Goal: Transaction & Acquisition: Book appointment/travel/reservation

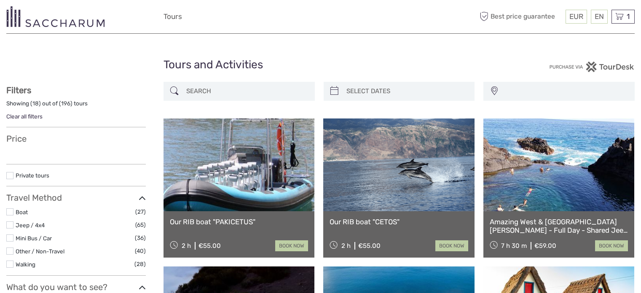
select select
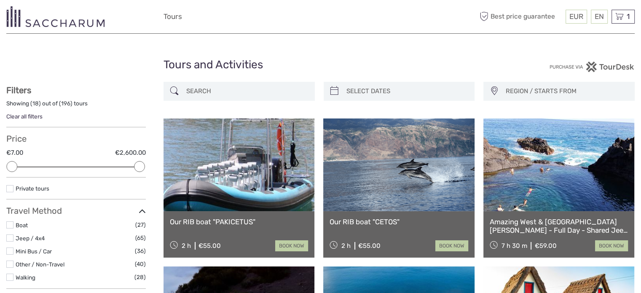
click at [219, 98] on input "search" at bounding box center [247, 91] width 128 height 15
paste input "[PERSON_NAME] & [PERSON_NAME] dos Balções - Full Day - Shared Jeep Tour"
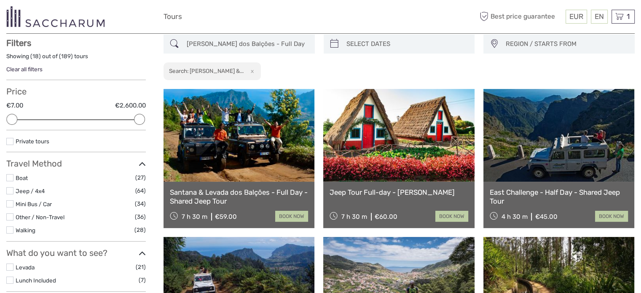
scroll to position [48, 0]
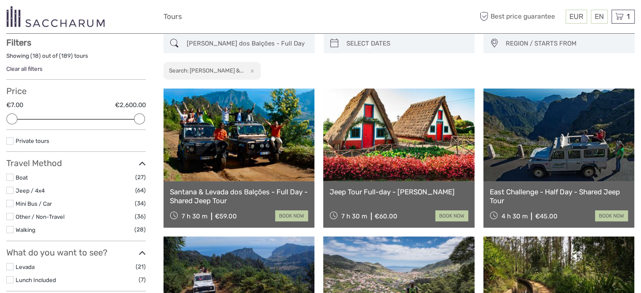
type input "[PERSON_NAME] & [PERSON_NAME] dos Balções - Full Day - Shared Jeep Tour"
click at [241, 136] on link at bounding box center [238, 134] width 151 height 93
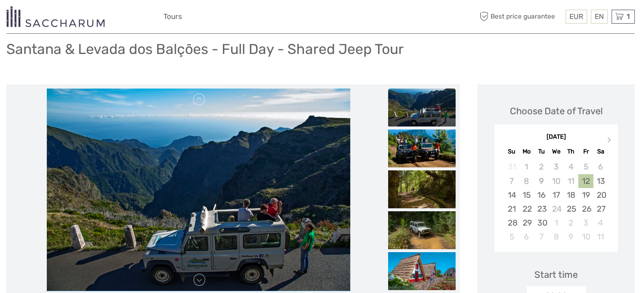
scroll to position [19, 0]
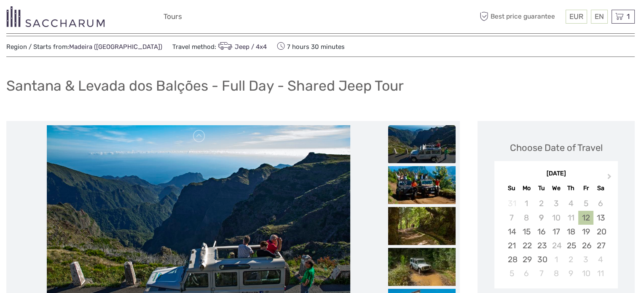
click at [69, 18] on img at bounding box center [55, 16] width 98 height 21
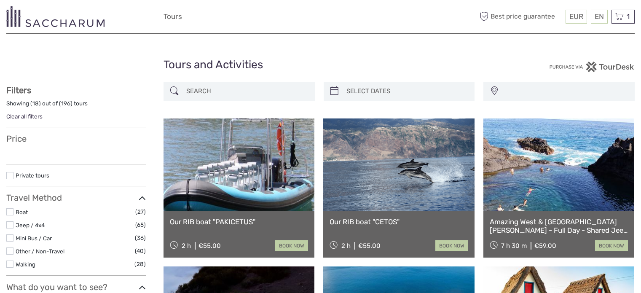
select select
click at [219, 88] on input "search" at bounding box center [247, 91] width 128 height 15
select select
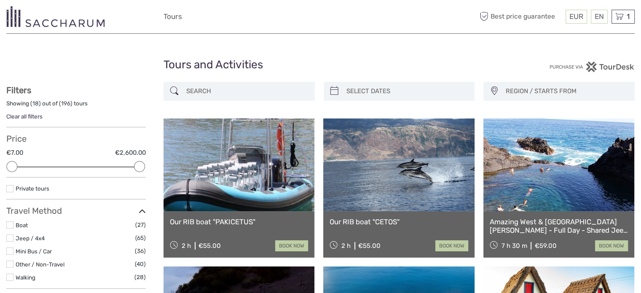
paste input "Canyoning Tour - Level II"
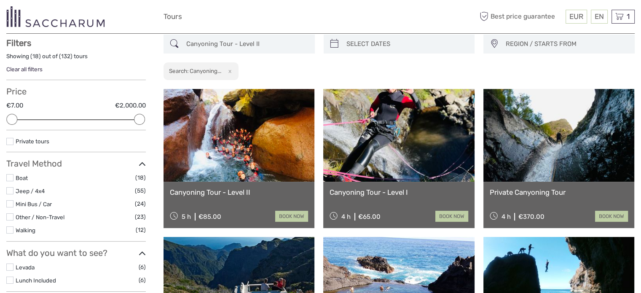
scroll to position [48, 0]
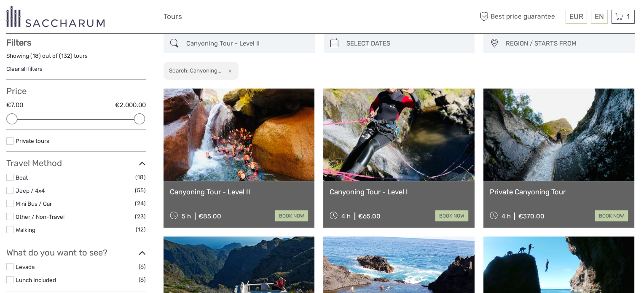
type input "Canyoning Tour - Level II"
click at [257, 165] on link at bounding box center [238, 134] width 151 height 93
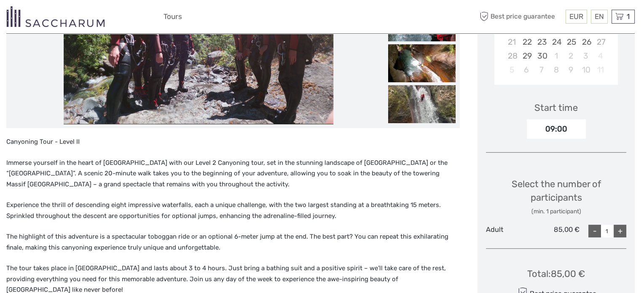
scroll to position [145, 0]
